Goal: Task Accomplishment & Management: Manage account settings

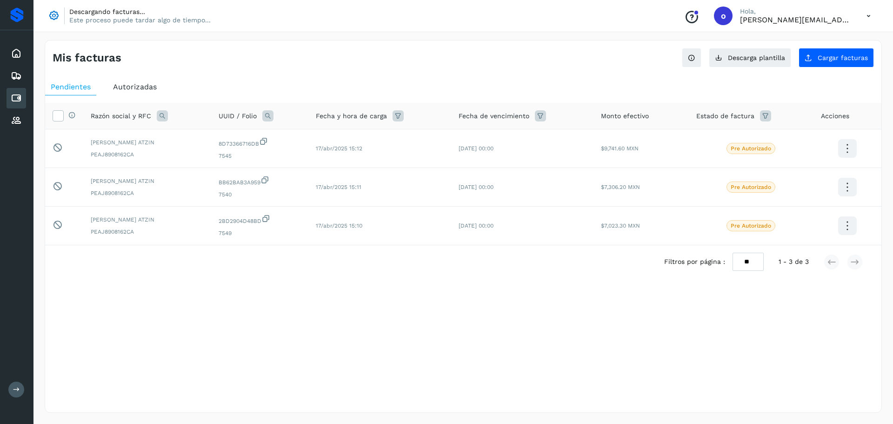
click at [9, 394] on div "Inicio Embarques Cuentas por pagar Proveedores Salir" at bounding box center [16, 212] width 33 height 424
click at [10, 393] on button at bounding box center [16, 389] width 16 height 16
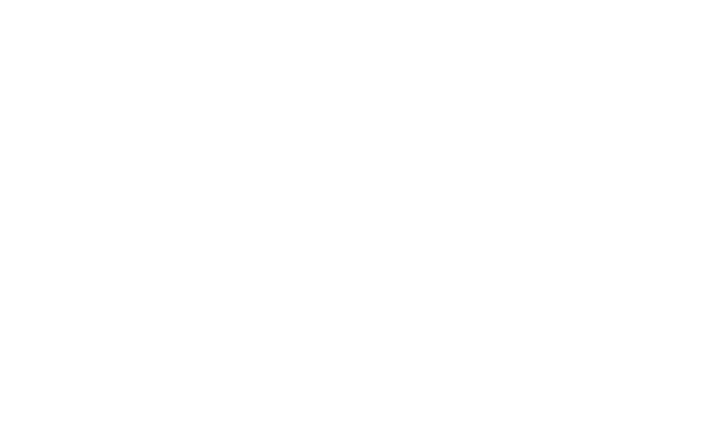
drag, startPoint x: 547, startPoint y: 120, endPoint x: 674, endPoint y: 49, distance: 144.9
click at [547, 120] on div at bounding box center [364, 212] width 728 height 424
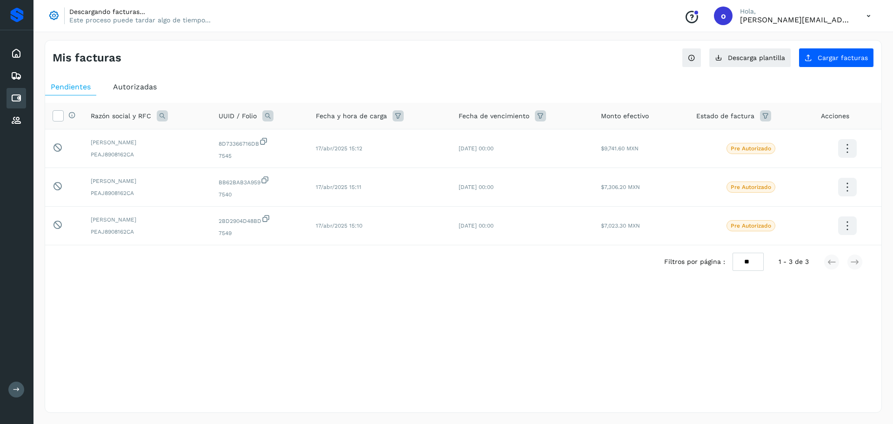
click at [18, 100] on icon at bounding box center [16, 98] width 11 height 11
click at [176, 35] on div "Mis facturas Ver instrucciones para cargar Facturas Descarga plantilla Cargar f…" at bounding box center [463, 226] width 860 height 395
click at [867, 10] on icon at bounding box center [868, 16] width 19 height 19
click at [818, 64] on div "Cerrar sesión" at bounding box center [822, 60] width 111 height 18
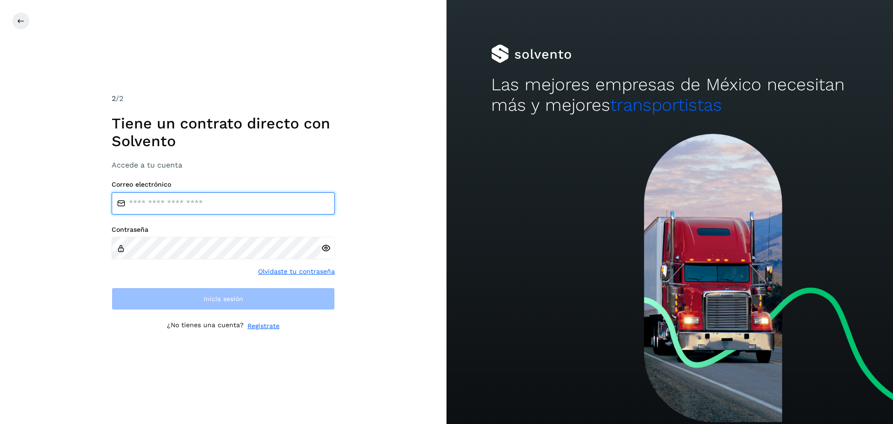
click at [210, 201] on input "email" at bounding box center [223, 203] width 223 height 22
type input "**********"
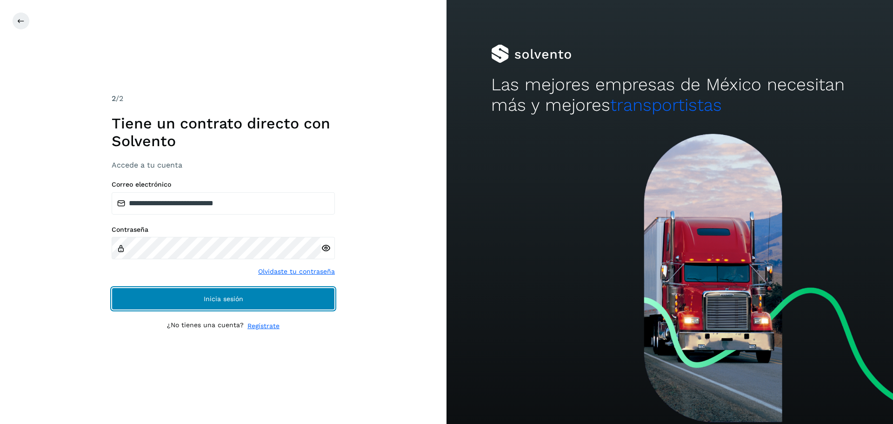
click at [201, 292] on button "Inicia sesión" at bounding box center [223, 298] width 223 height 22
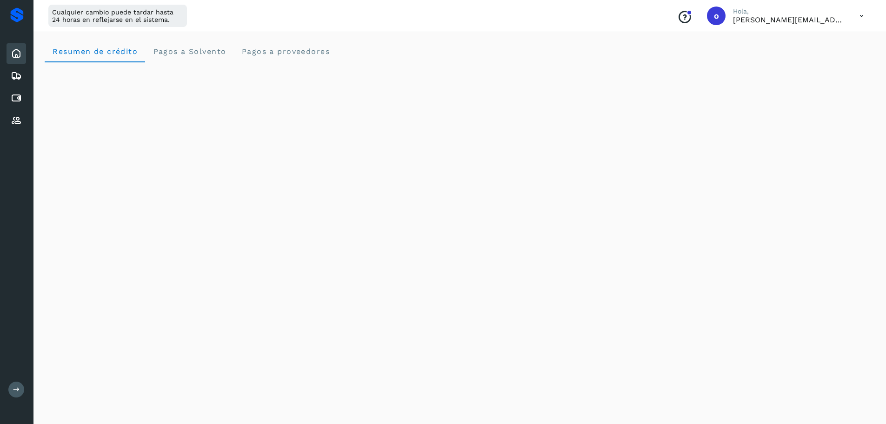
click at [16, 395] on button at bounding box center [16, 389] width 16 height 16
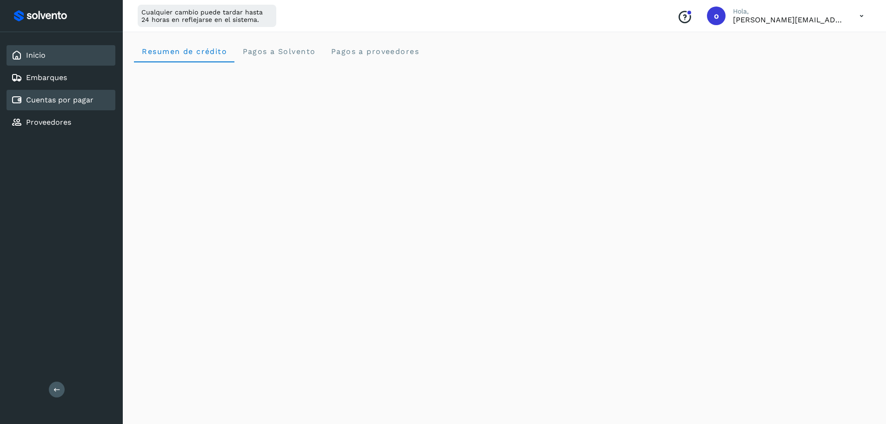
click at [90, 102] on link "Cuentas por pagar" at bounding box center [59, 99] width 67 height 9
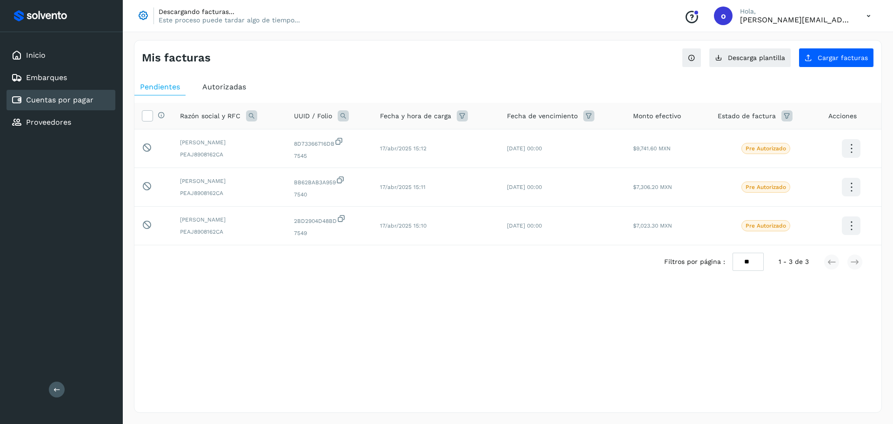
click at [194, 19] on p "Este proceso puede tardar algo de tiempo..." at bounding box center [229, 20] width 141 height 8
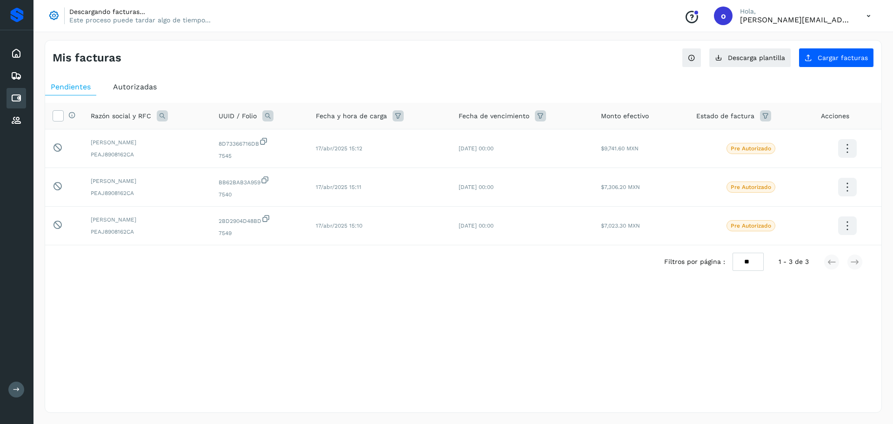
click at [90, 16] on p "Este proceso puede tardar algo de tiempo..." at bounding box center [139, 20] width 141 height 8
click at [41, 22] on div "Descargando facturas... Este proceso puede tardar algo de tiempo... Conoce nues…" at bounding box center [463, 16] width 860 height 32
click at [48, 16] on icon at bounding box center [53, 15] width 13 height 13
click at [80, 21] on p "Este proceso puede tardar algo de tiempo..." at bounding box center [139, 20] width 141 height 8
drag, startPoint x: 883, startPoint y: 15, endPoint x: 874, endPoint y: 9, distance: 11.1
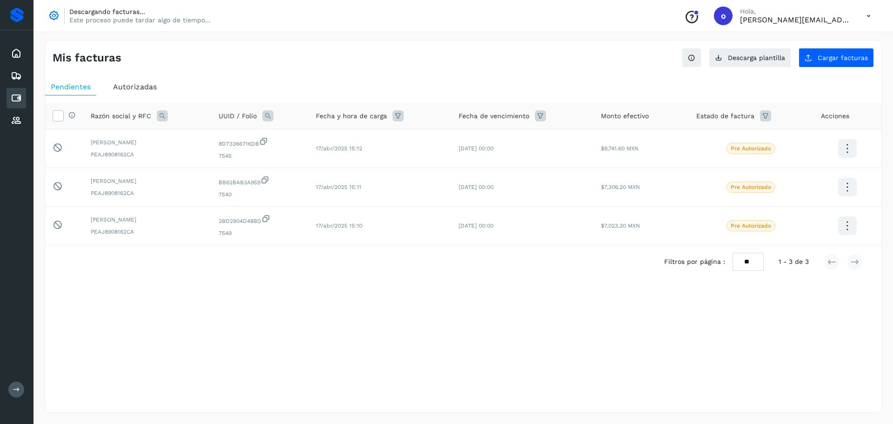
click at [875, 10] on div "Descargando facturas... Este proceso puede tardar algo de tiempo... Conoce nues…" at bounding box center [463, 16] width 860 height 32
click at [872, 9] on icon at bounding box center [868, 16] width 19 height 19
click at [785, 58] on div "Cerrar sesión" at bounding box center [822, 60] width 111 height 18
